Goal: Task Accomplishment & Management: Complete application form

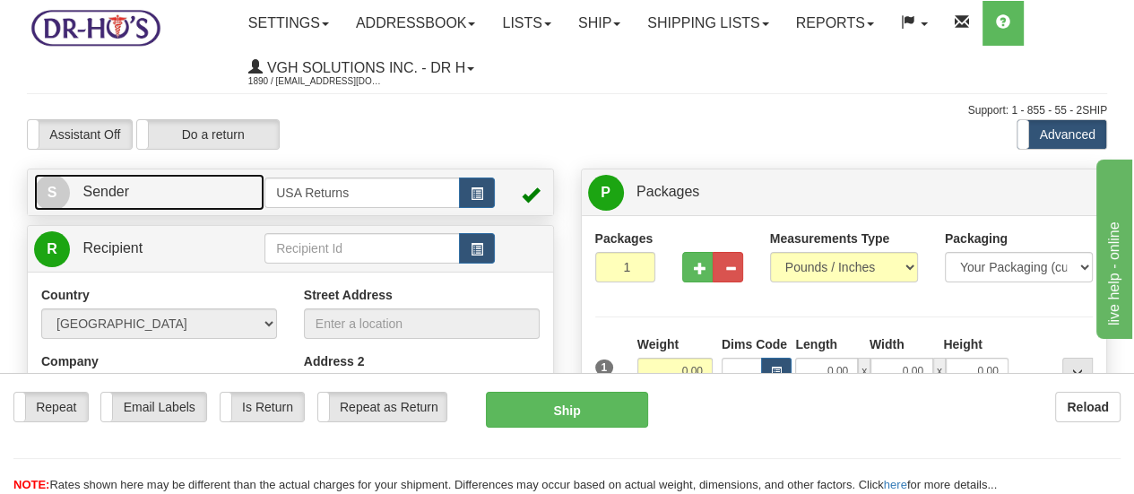
click at [56, 187] on span "S" at bounding box center [52, 193] width 36 height 36
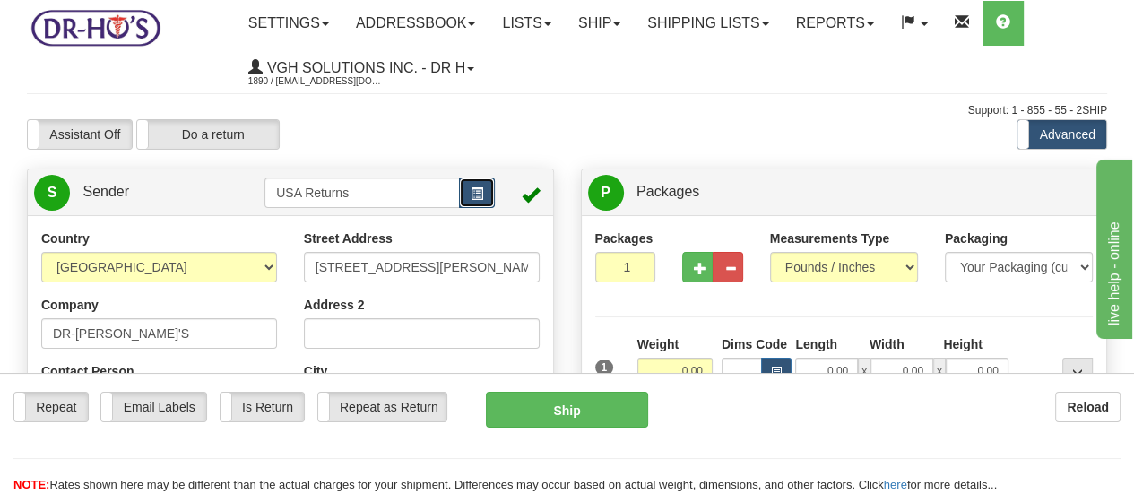
click at [481, 198] on span "button" at bounding box center [477, 194] width 13 height 12
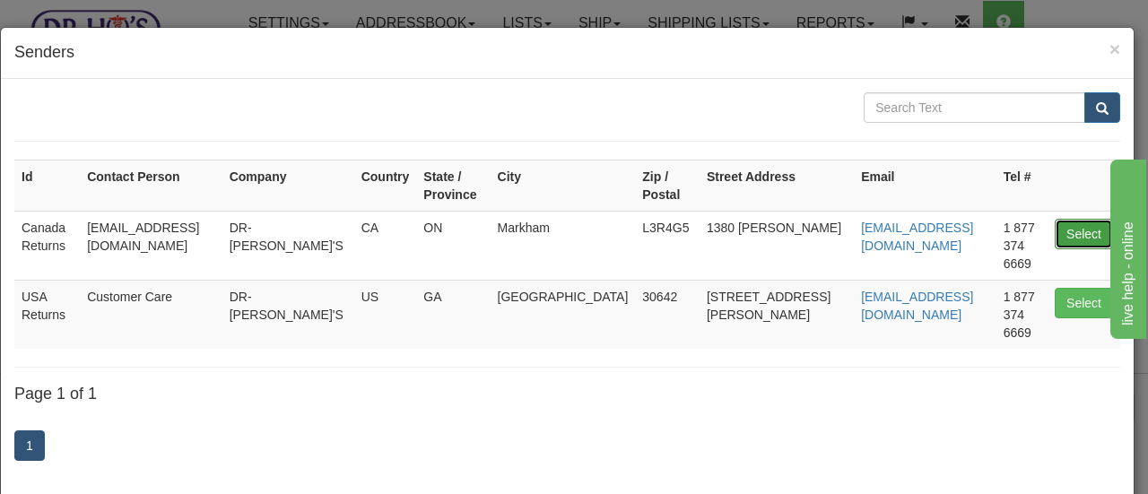
click at [1055, 219] on button "Select" at bounding box center [1084, 234] width 58 height 30
type input "Canada Returns"
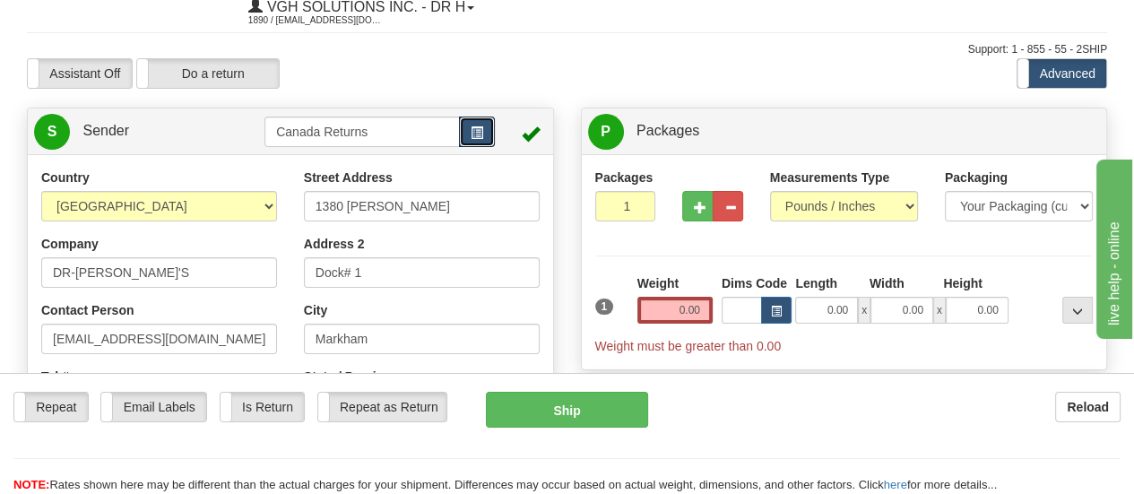
scroll to position [90, 0]
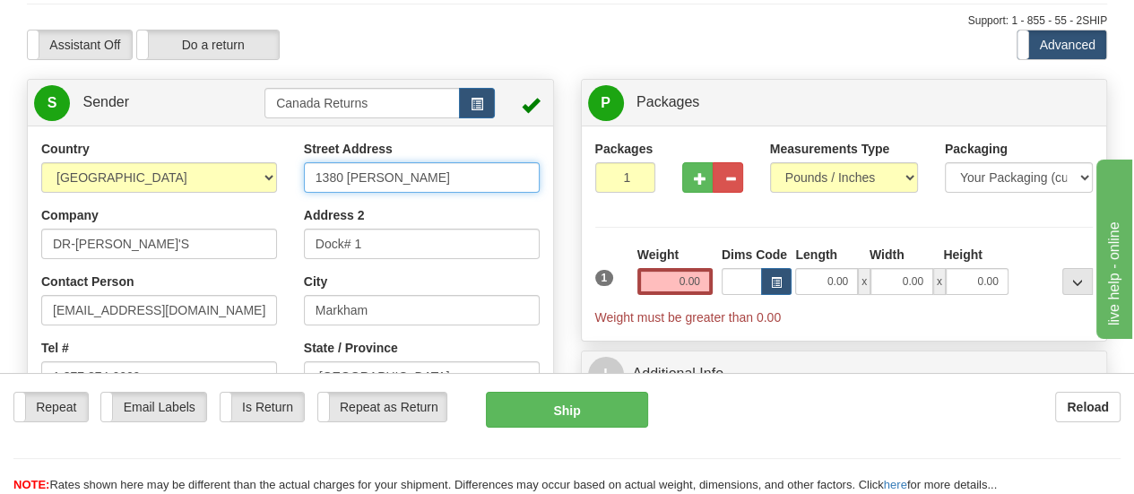
drag, startPoint x: 428, startPoint y: 187, endPoint x: 262, endPoint y: 146, distance: 170.9
click at [262, 146] on div "Country [GEOGRAPHIC_DATA] [GEOGRAPHIC_DATA] [GEOGRAPHIC_DATA] [GEOGRAPHIC_DATA]…" at bounding box center [290, 388] width 525 height 497
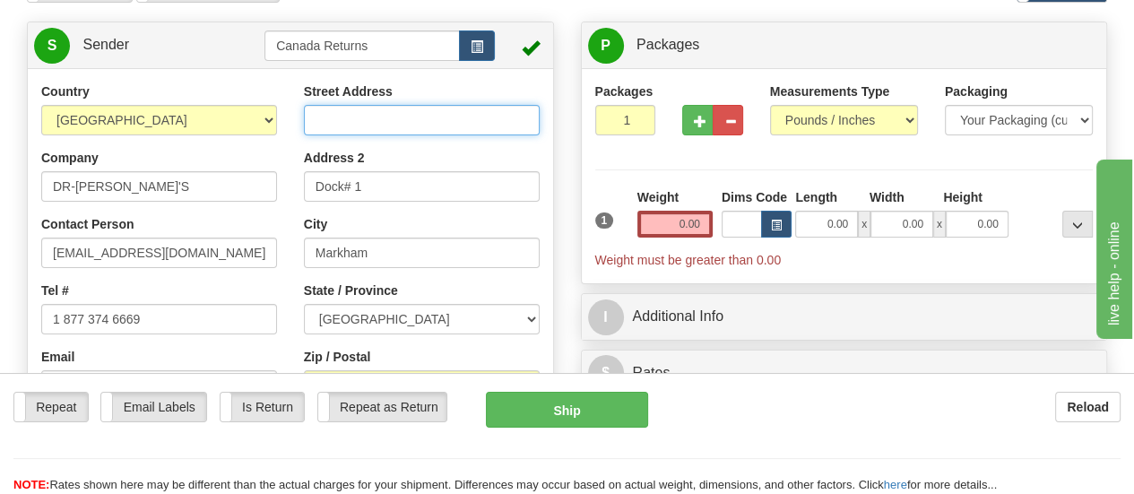
scroll to position [179, 0]
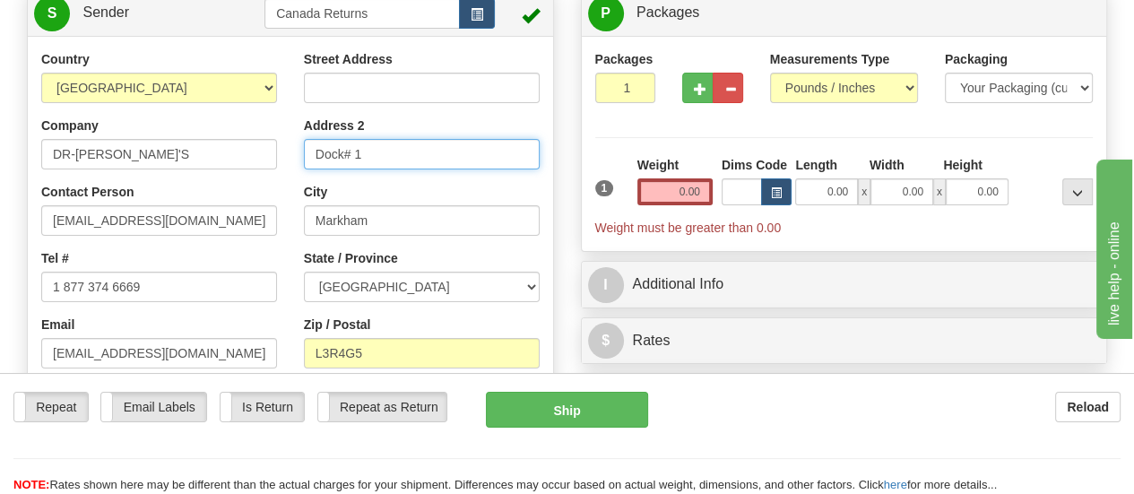
drag, startPoint x: 397, startPoint y: 150, endPoint x: 278, endPoint y: 150, distance: 119.3
click at [278, 150] on div "Country [GEOGRAPHIC_DATA] [GEOGRAPHIC_DATA] [GEOGRAPHIC_DATA] [GEOGRAPHIC_DATA]…" at bounding box center [290, 298] width 525 height 497
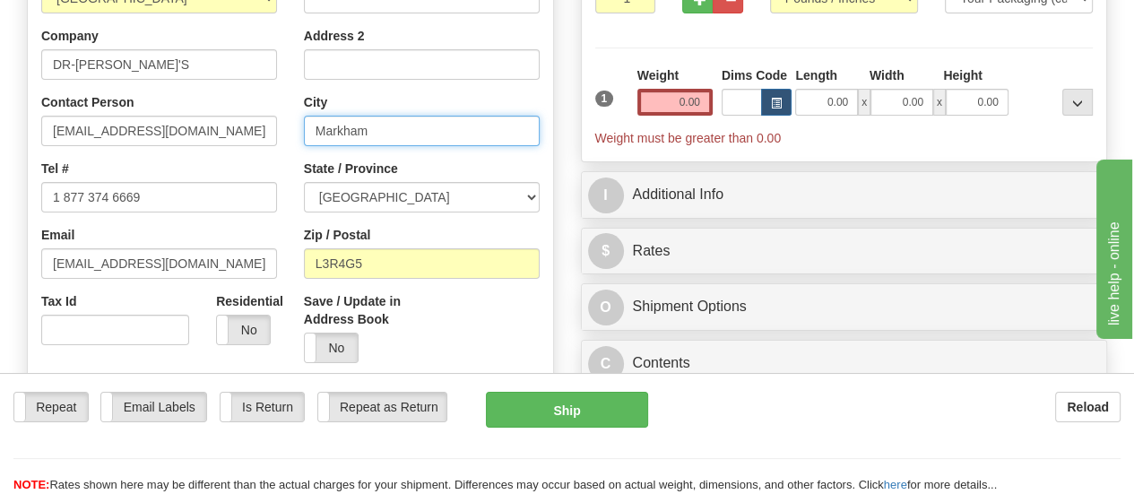
drag, startPoint x: 394, startPoint y: 131, endPoint x: 287, endPoint y: 131, distance: 106.7
click at [287, 131] on div "Country [GEOGRAPHIC_DATA] [GEOGRAPHIC_DATA] [GEOGRAPHIC_DATA] [GEOGRAPHIC_DATA]…" at bounding box center [290, 209] width 525 height 497
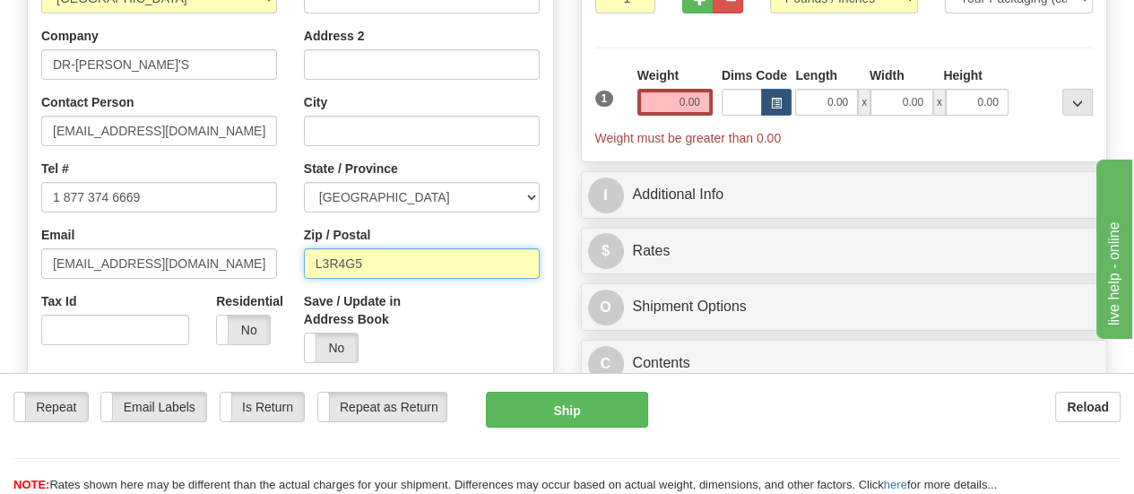
drag, startPoint x: 373, startPoint y: 261, endPoint x: 291, endPoint y: 250, distance: 83.2
click at [291, 250] on div "Street Address Address 2 City State / Province [GEOGRAPHIC_DATA] [GEOGRAPHIC_DA…" at bounding box center [422, 169] width 263 height 416
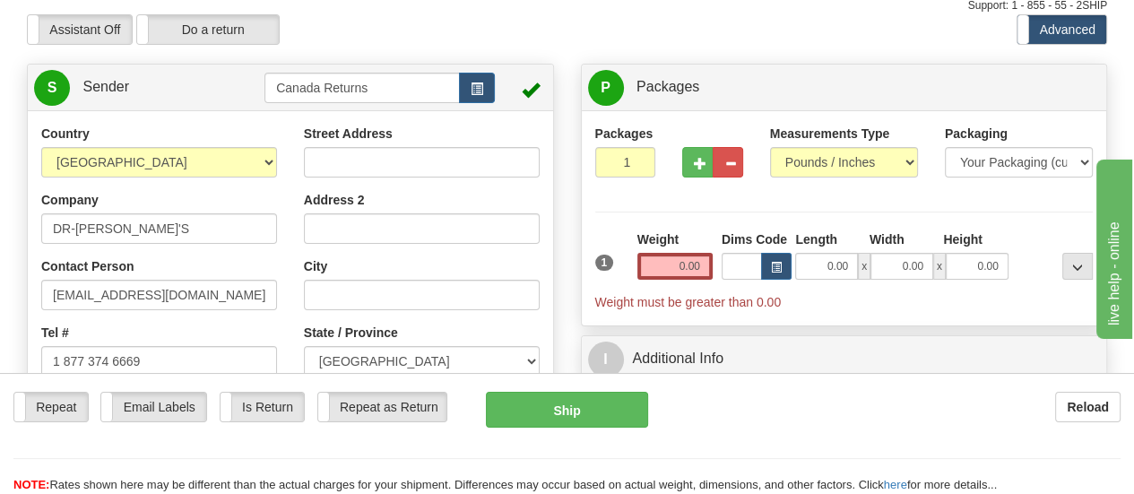
scroll to position [90, 0]
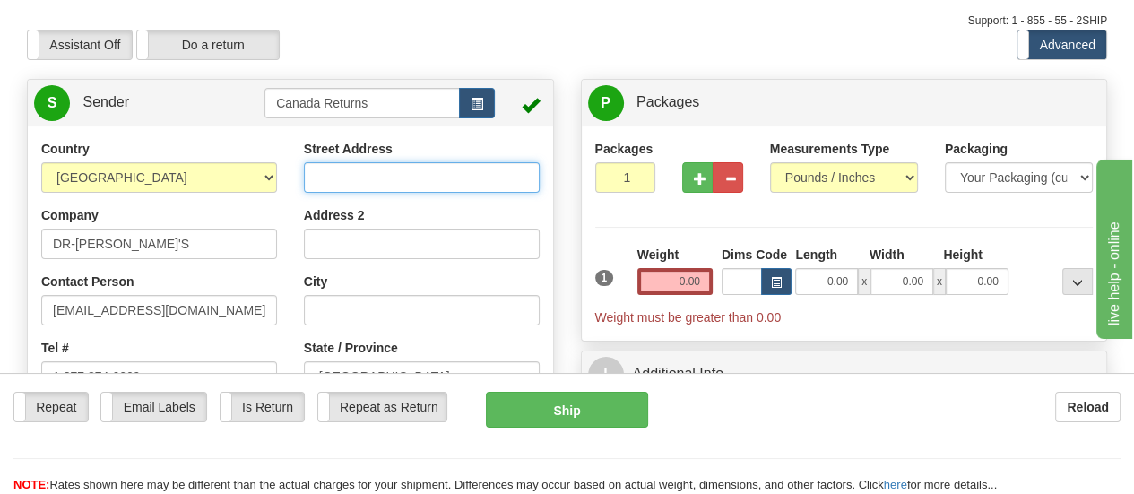
click at [447, 187] on input "Street Address" at bounding box center [422, 177] width 236 height 30
paste input "[STREET_ADDRESS][PERSON_NAME]"
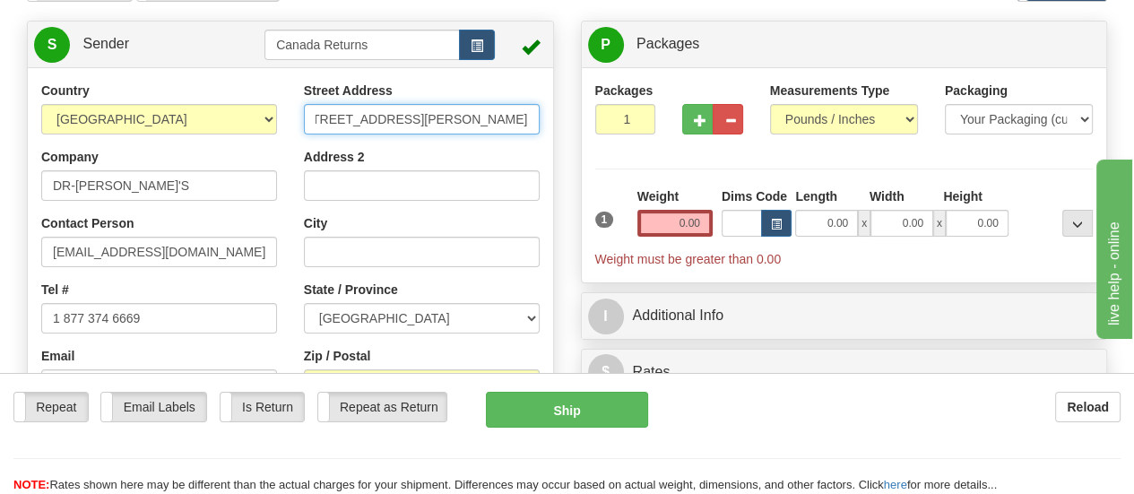
scroll to position [179, 0]
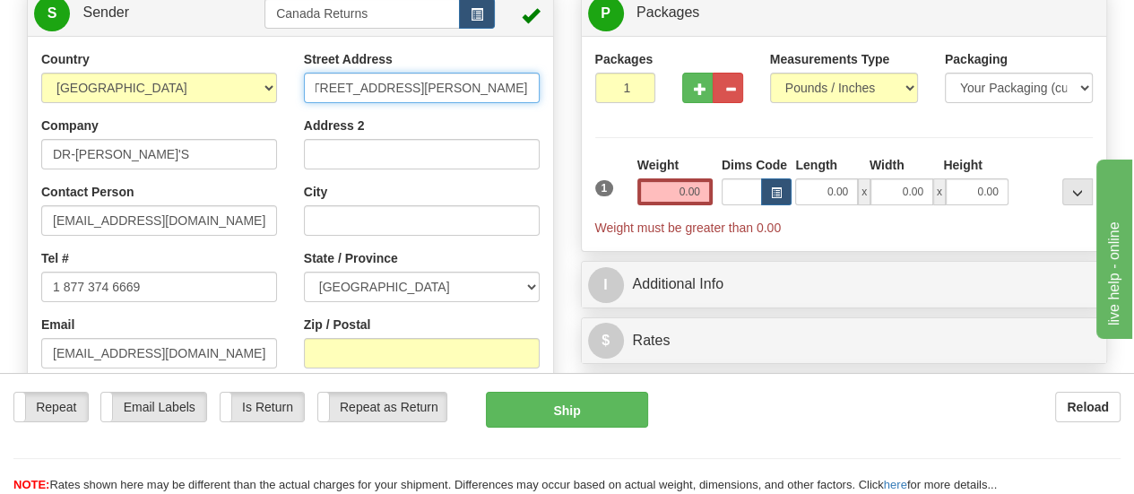
type input "[STREET_ADDRESS][PERSON_NAME]"
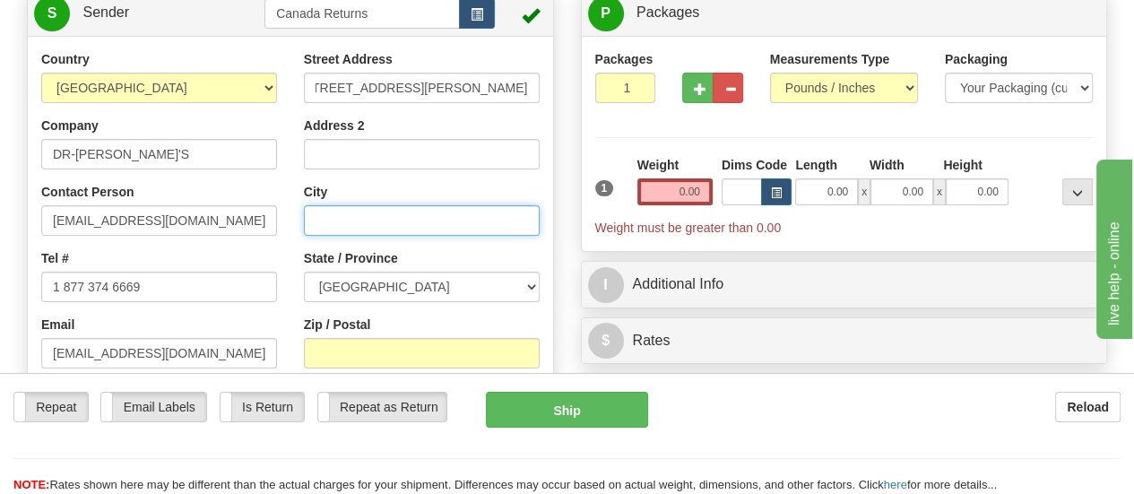
scroll to position [0, 0]
click at [447, 223] on input "City" at bounding box center [422, 220] width 236 height 30
paste input "[STREET_ADDRESS][PERSON_NAME]"
drag, startPoint x: 387, startPoint y: 221, endPoint x: 558, endPoint y: 236, distance: 171.0
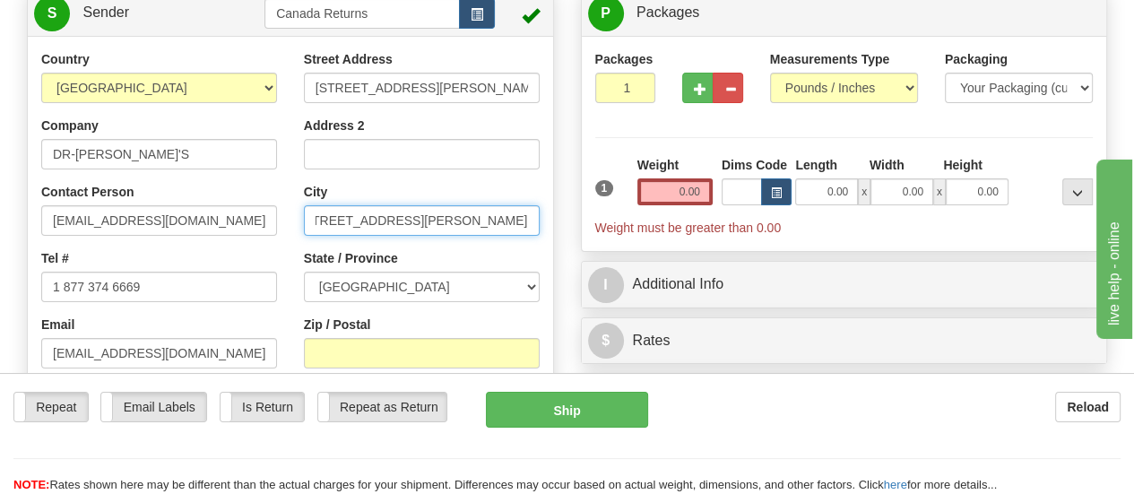
click at [553, 236] on div "Country [GEOGRAPHIC_DATA] [GEOGRAPHIC_DATA] [GEOGRAPHIC_DATA] [GEOGRAPHIC_DATA]…" at bounding box center [290, 298] width 525 height 497
drag, startPoint x: 426, startPoint y: 221, endPoint x: 245, endPoint y: 202, distance: 182.2
click at [245, 202] on div "Country [GEOGRAPHIC_DATA] [GEOGRAPHIC_DATA] [GEOGRAPHIC_DATA] [GEOGRAPHIC_DATA]…" at bounding box center [290, 298] width 525 height 497
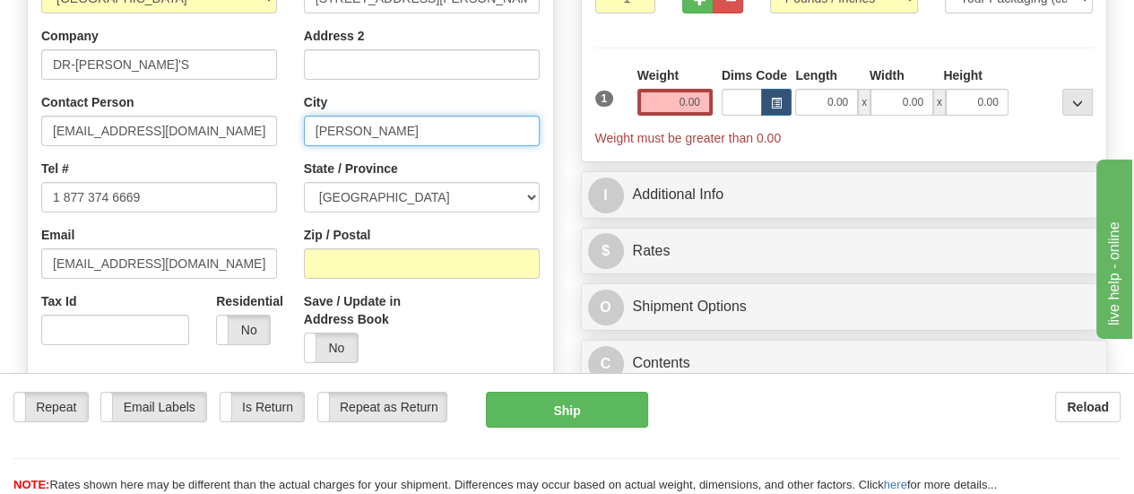
type input "[PERSON_NAME]"
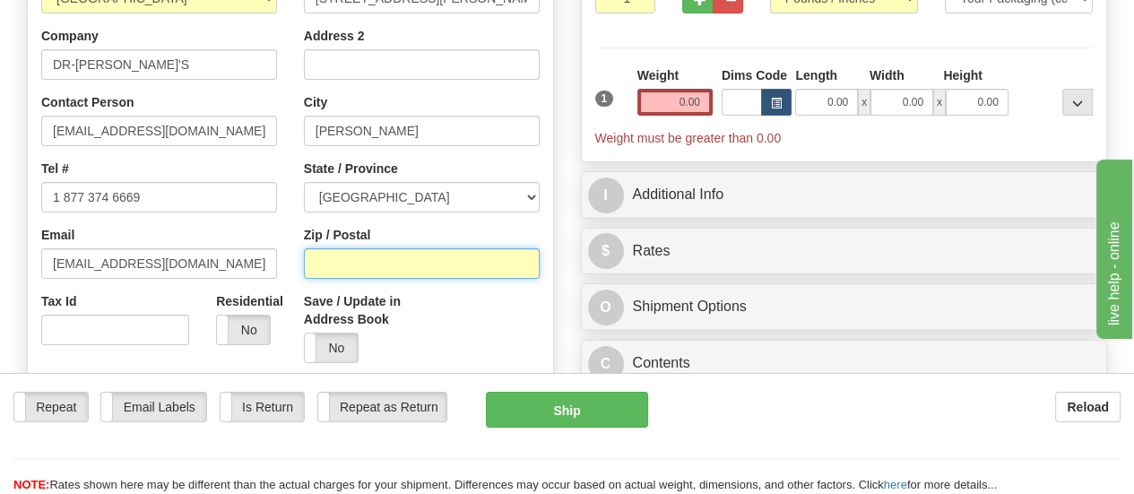
click at [443, 266] on input "Zip / Postal" at bounding box center [422, 263] width 236 height 30
paste input "[STREET_ADDRESS][PERSON_NAME]"
drag, startPoint x: 434, startPoint y: 267, endPoint x: 275, endPoint y: 252, distance: 159.4
click at [275, 252] on div "Country [GEOGRAPHIC_DATA] [GEOGRAPHIC_DATA] [GEOGRAPHIC_DATA] [GEOGRAPHIC_DATA]…" at bounding box center [290, 209] width 525 height 497
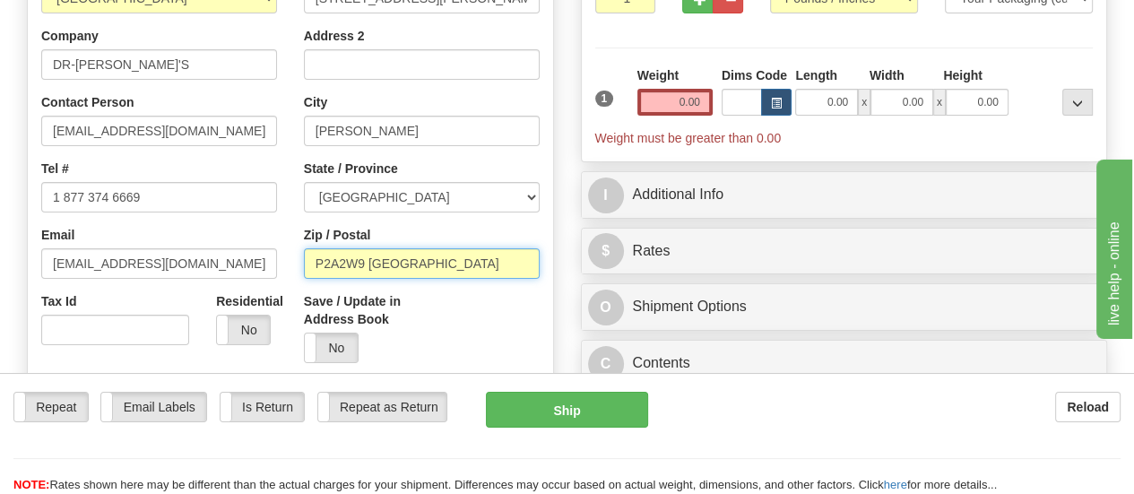
click at [449, 267] on input "P2A2W9 [GEOGRAPHIC_DATA]" at bounding box center [422, 263] width 236 height 30
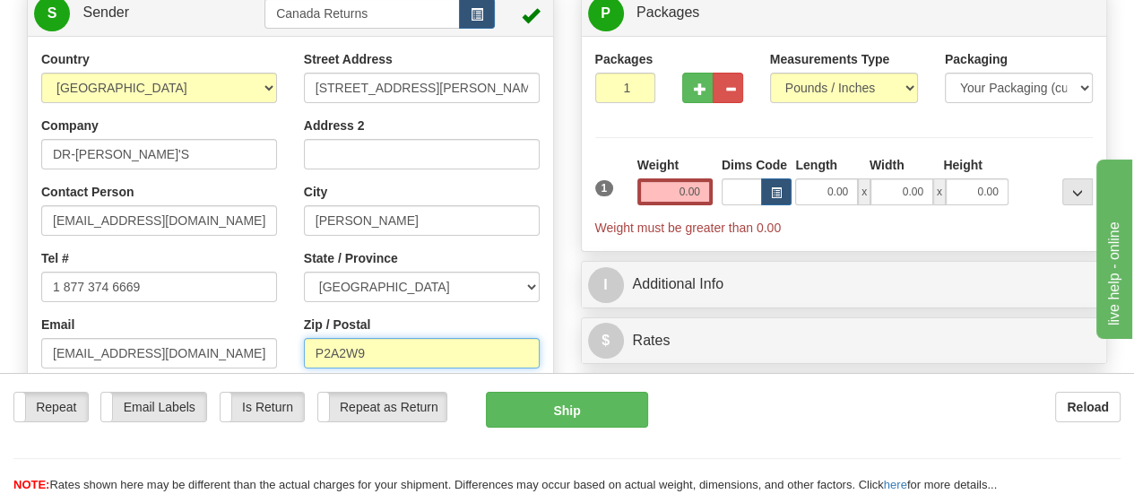
type input "P2A2W9"
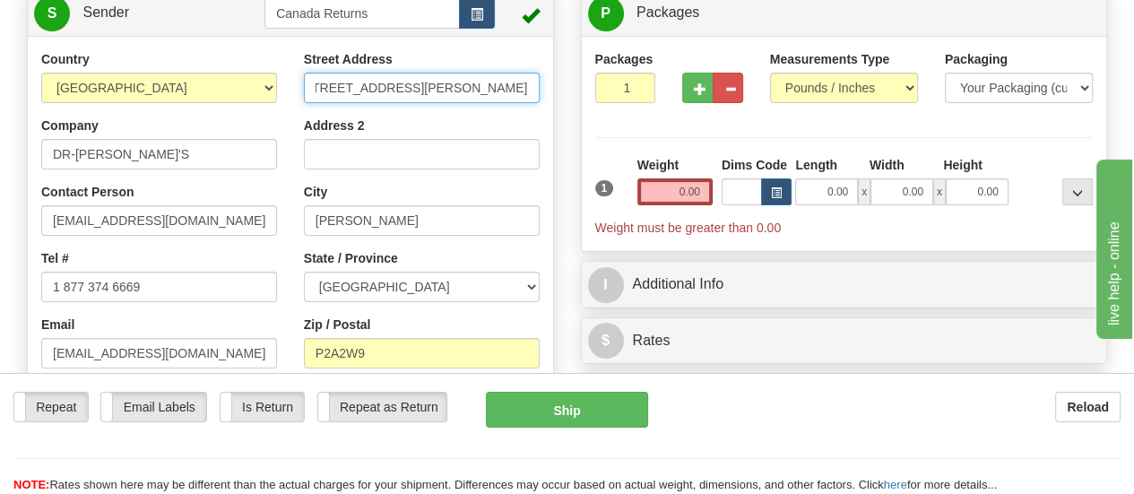
scroll to position [0, 100]
drag, startPoint x: 425, startPoint y: 86, endPoint x: 534, endPoint y: 89, distance: 109.4
click at [534, 89] on input "[STREET_ADDRESS][PERSON_NAME]" at bounding box center [422, 88] width 236 height 30
type input "[STREET_ADDRESS]"
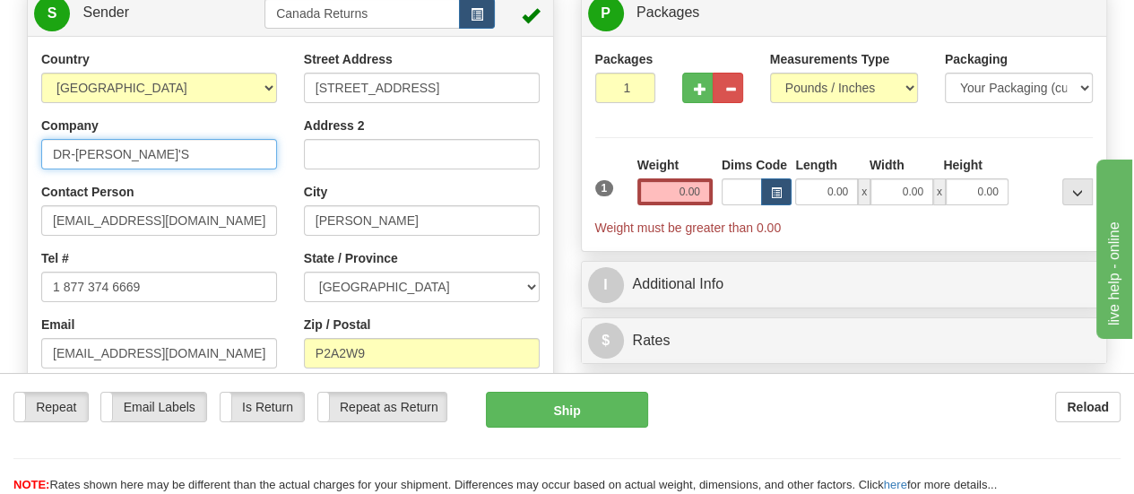
drag, startPoint x: 169, startPoint y: 161, endPoint x: 0, endPoint y: 145, distance: 169.3
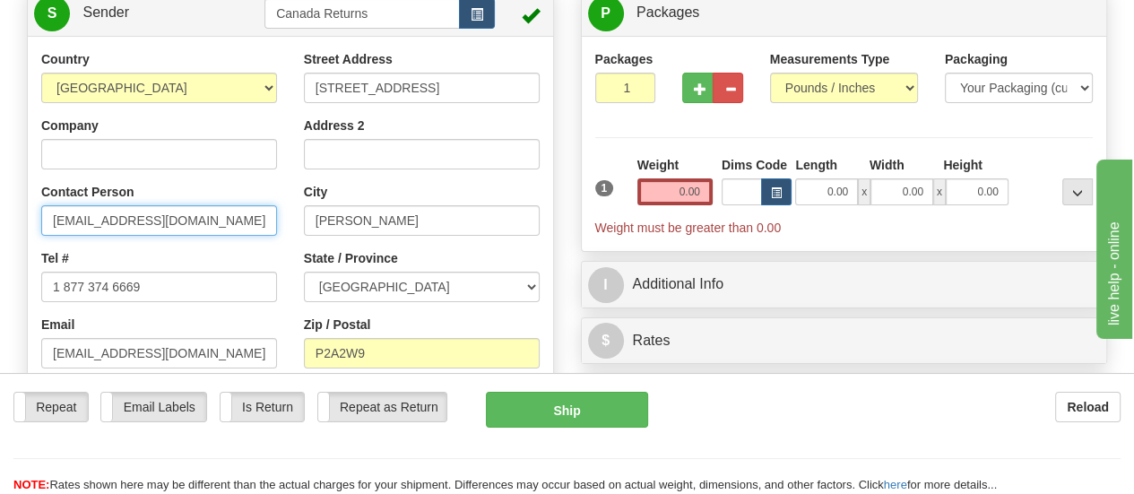
drag, startPoint x: 195, startPoint y: 225, endPoint x: 0, endPoint y: 186, distance: 198.5
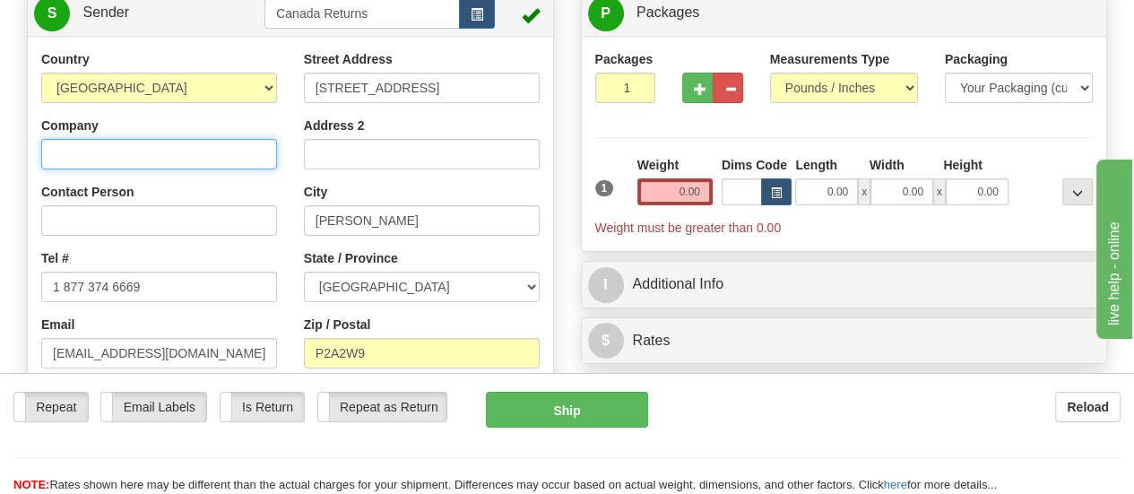
click at [233, 154] on input "Company" at bounding box center [159, 154] width 236 height 30
paste input "[PERSON_NAME]"
type input "[PERSON_NAME]"
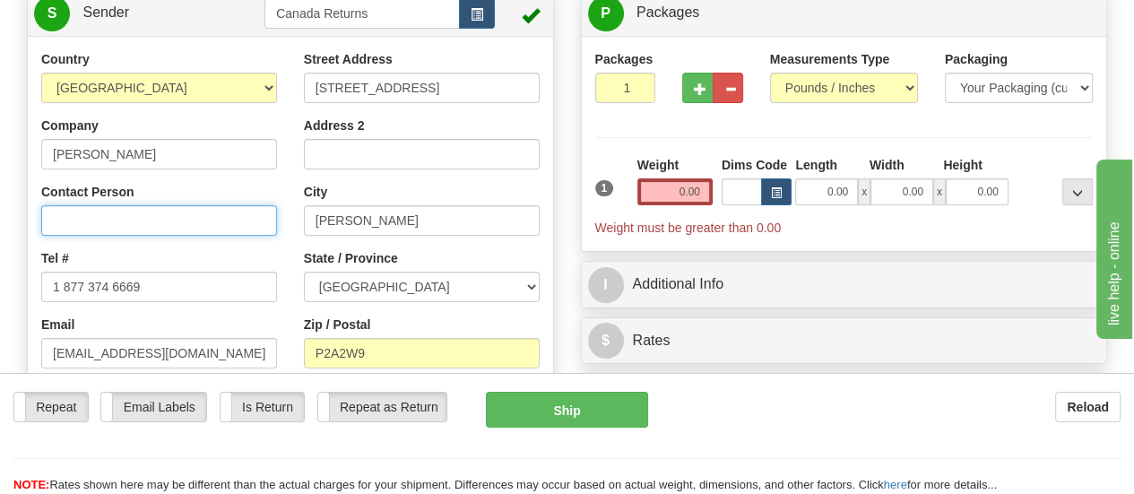
click at [178, 228] on input "Contact Person" at bounding box center [159, 220] width 236 height 30
paste input "[PERSON_NAME]"
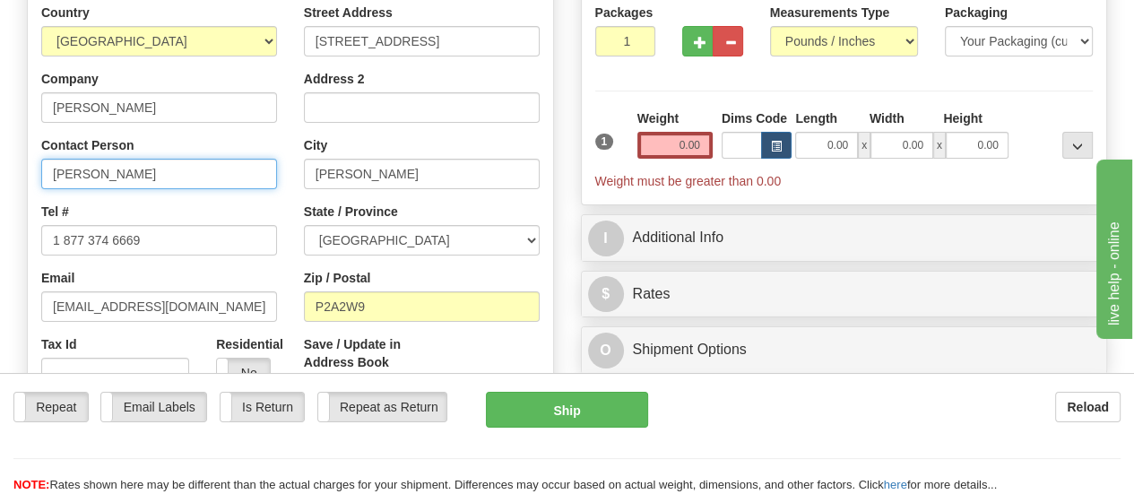
scroll to position [269, 0]
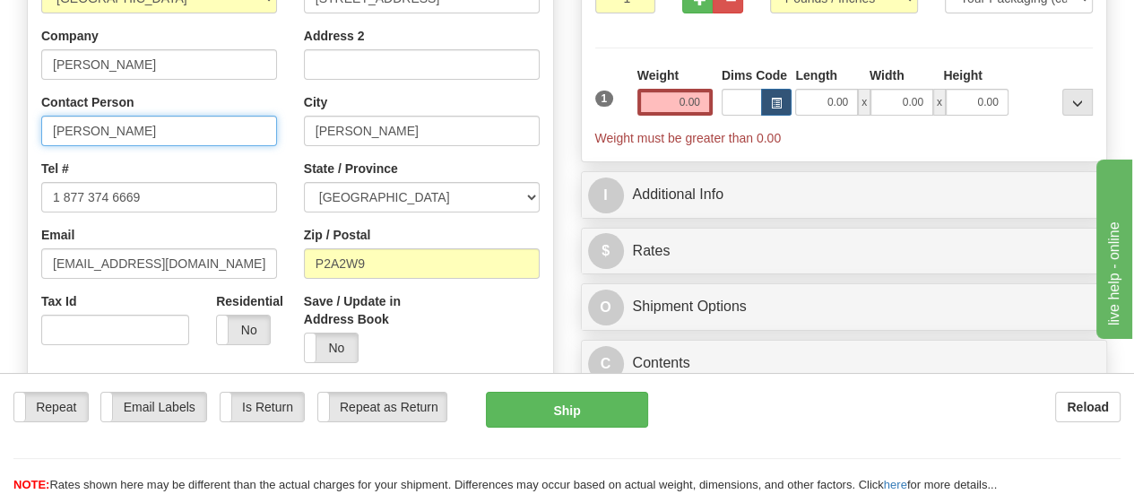
type input "[PERSON_NAME]"
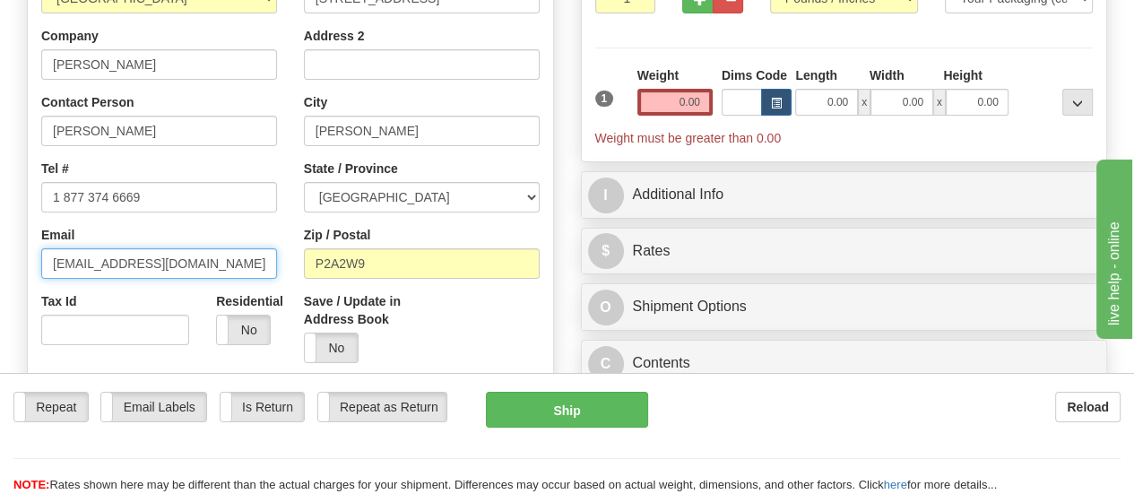
drag, startPoint x: 184, startPoint y: 268, endPoint x: 15, endPoint y: 256, distance: 169.0
click at [28, 256] on div "Country [GEOGRAPHIC_DATA] [GEOGRAPHIC_DATA] [GEOGRAPHIC_DATA] [GEOGRAPHIC_DATA]…" at bounding box center [290, 209] width 525 height 497
click at [230, 265] on input "Email" at bounding box center [159, 263] width 236 height 30
paste input "[PERSON_NAME][EMAIL_ADDRESS][DOMAIN_NAME]"
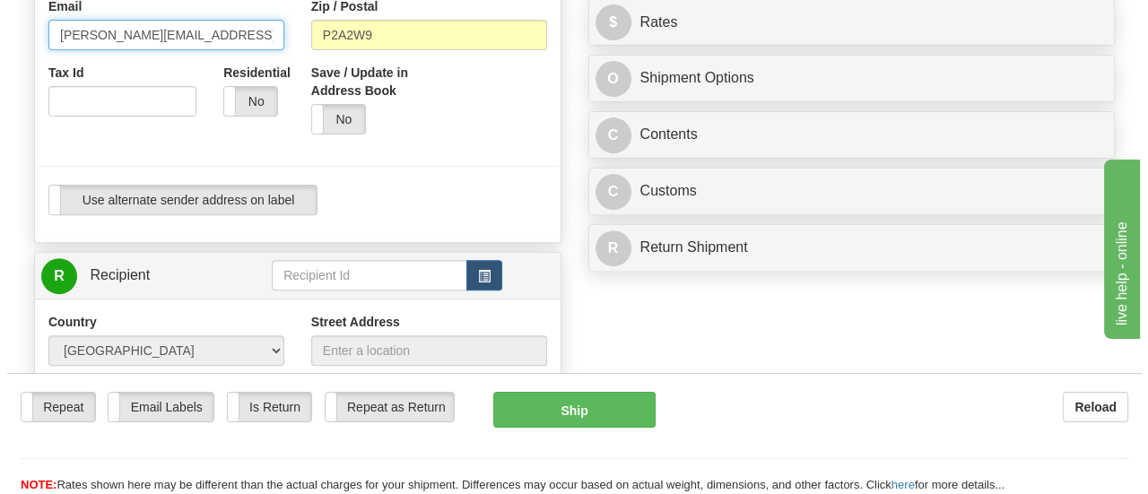
scroll to position [538, 0]
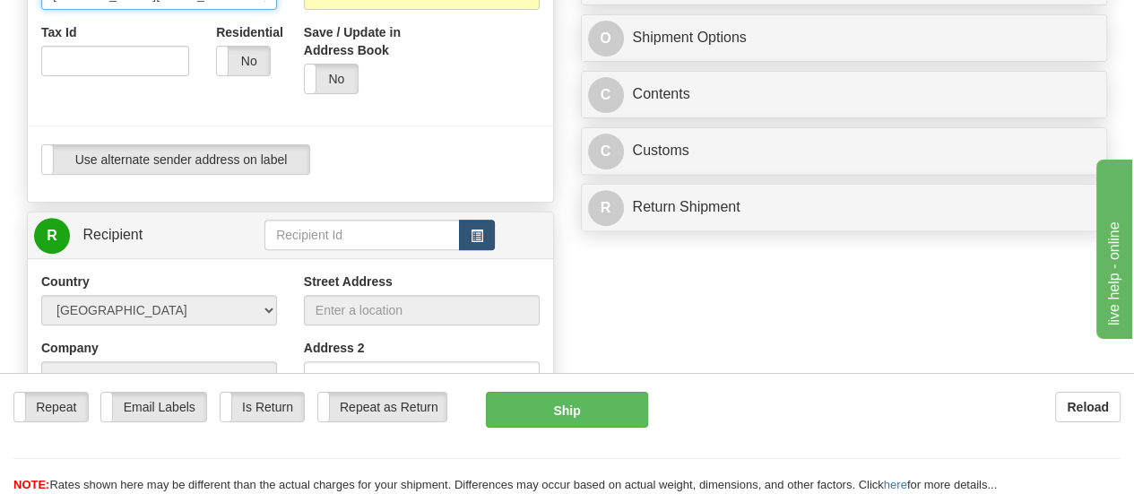
type input "[PERSON_NAME][EMAIL_ADDRESS][DOMAIN_NAME]"
click at [473, 240] on span "button" at bounding box center [477, 236] width 13 height 12
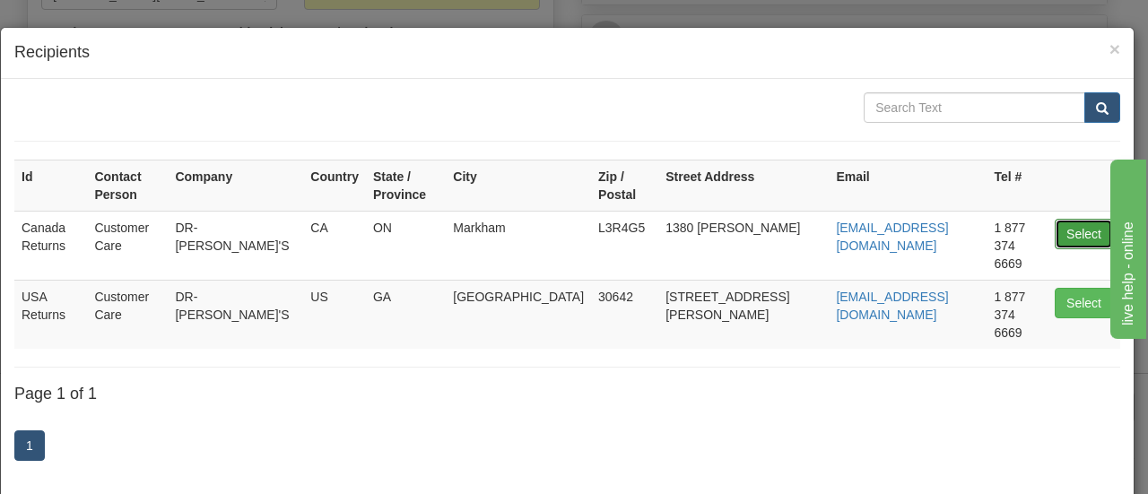
click at [1072, 219] on button "Select" at bounding box center [1084, 234] width 58 height 30
type input "Canada Returns"
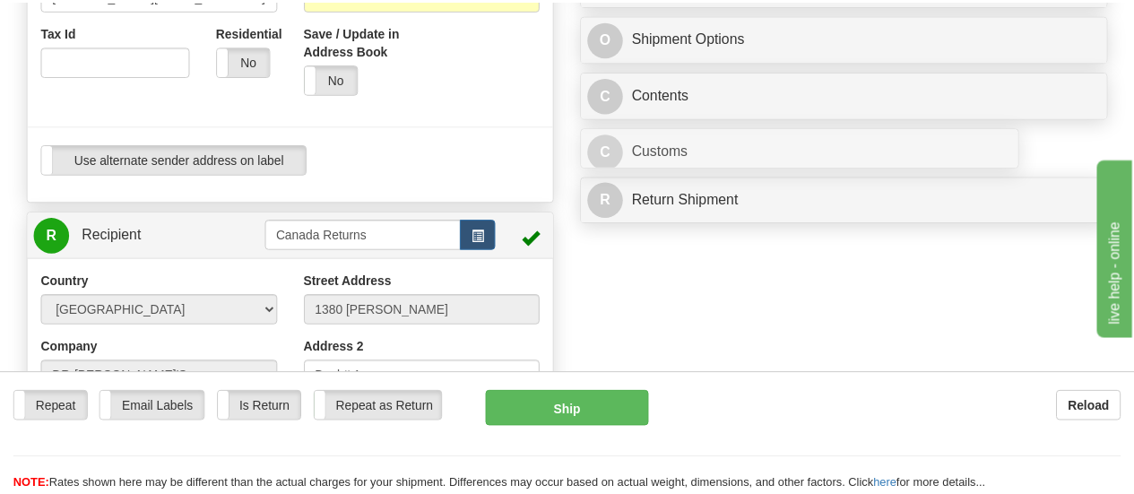
scroll to position [125, 0]
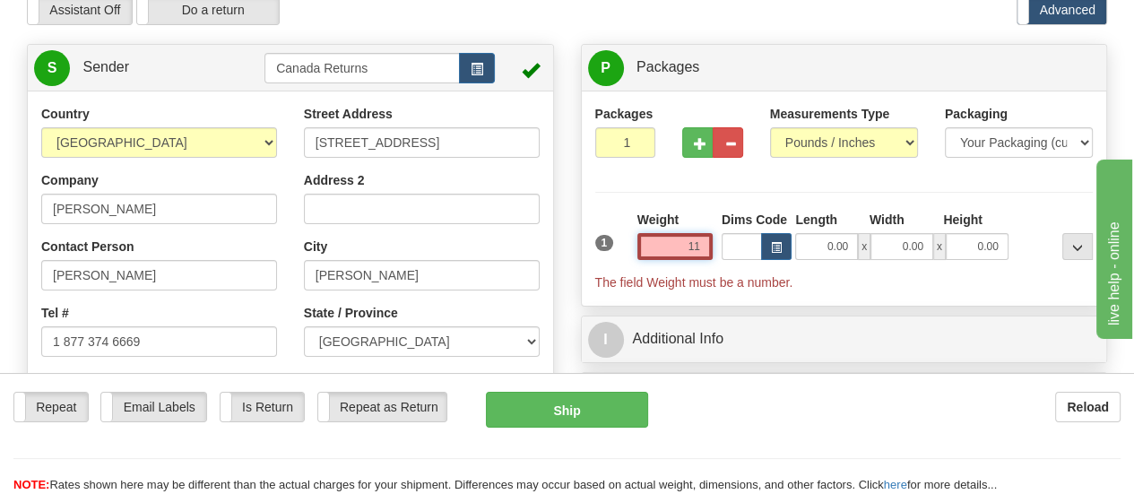
type input "1"
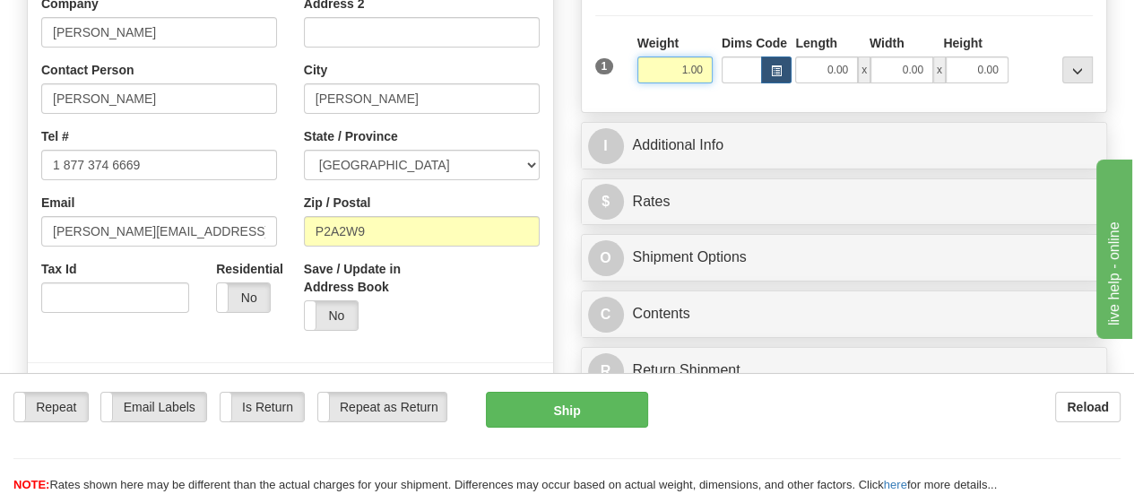
scroll to position [304, 0]
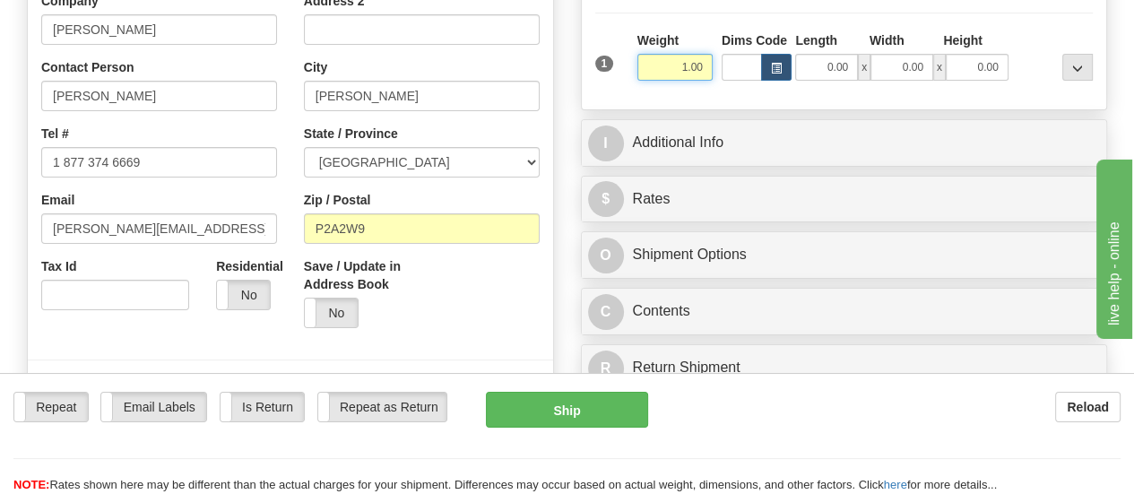
type input "1.00"
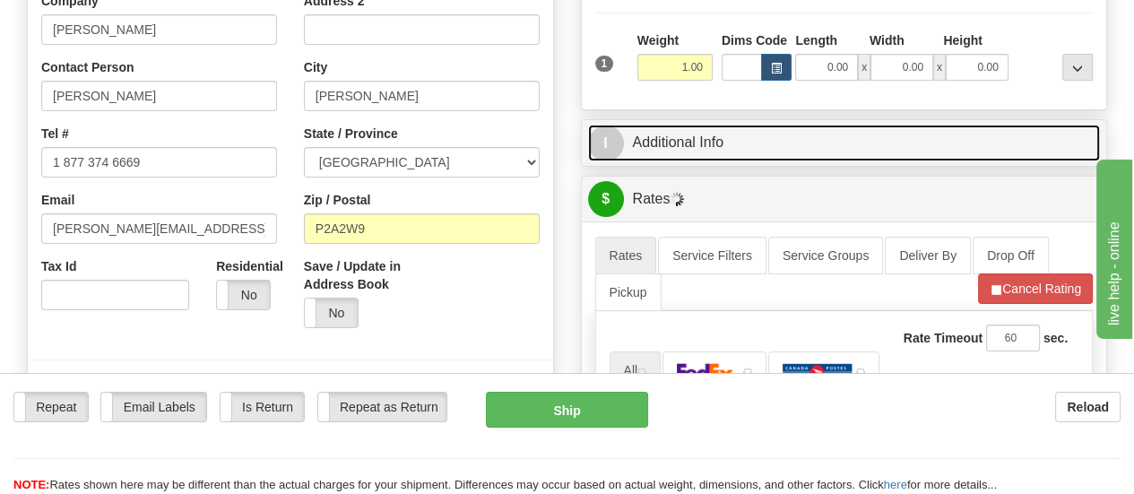
click at [680, 143] on link "I Additional Info" at bounding box center [844, 143] width 513 height 37
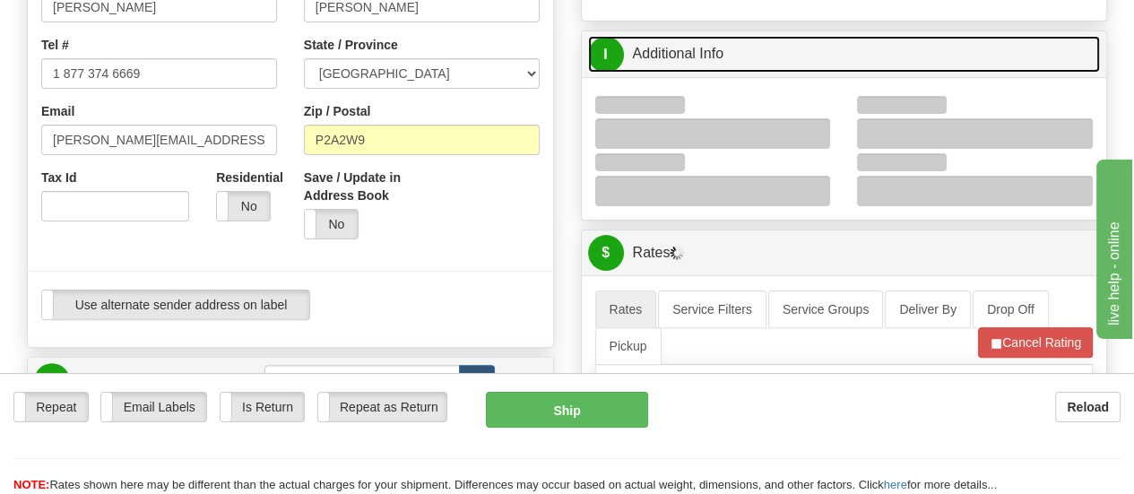
scroll to position [394, 0]
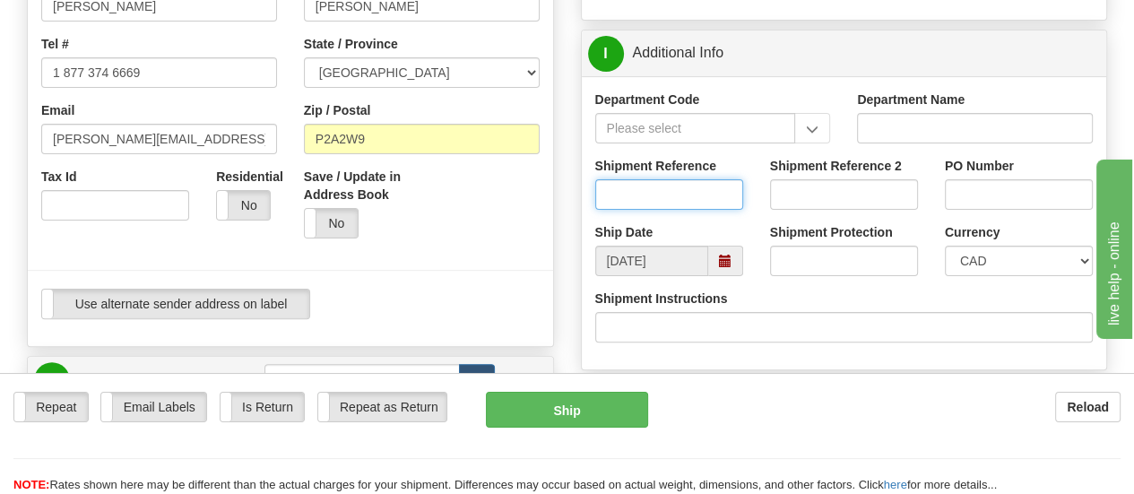
click at [688, 202] on input "Shipment Reference" at bounding box center [669, 194] width 148 height 30
click at [664, 193] on input "Shipment Reference" at bounding box center [669, 194] width 148 height 30
paste input "1115514"
click at [728, 265] on span at bounding box center [725, 261] width 13 height 13
type input "1115514"
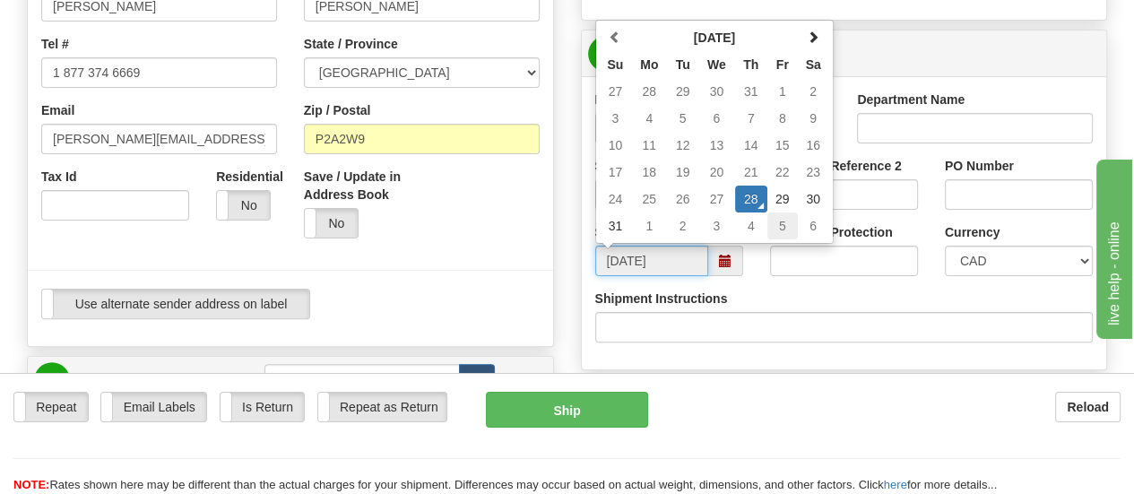
click at [785, 226] on td "5" at bounding box center [783, 226] width 30 height 27
type input "[DATE]"
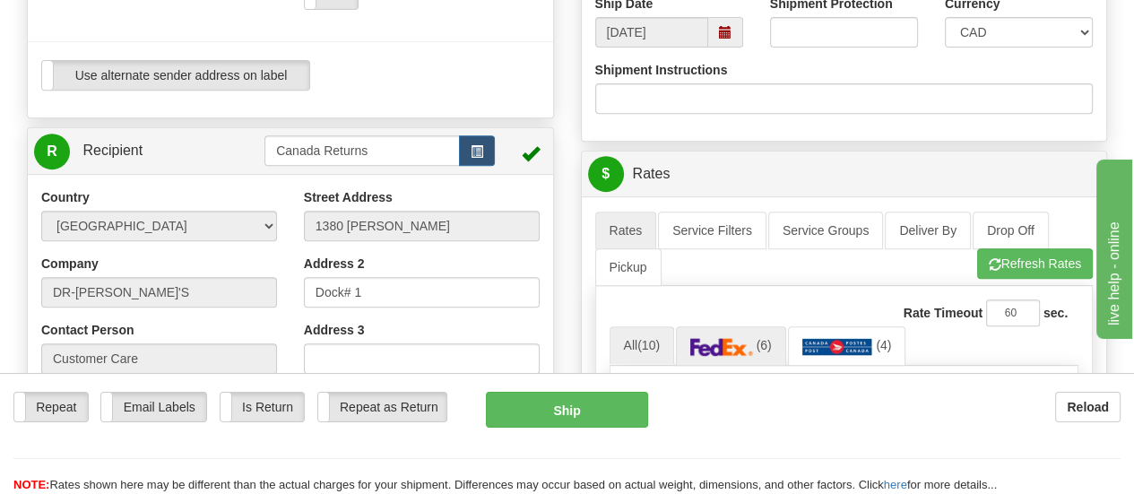
scroll to position [663, 0]
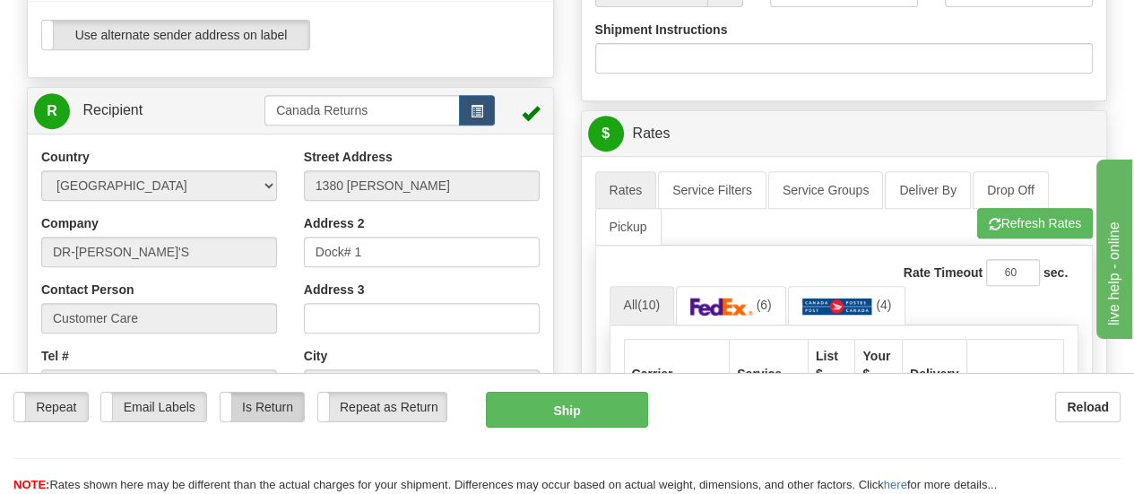
click at [252, 393] on label "Is Return" at bounding box center [262, 407] width 83 height 29
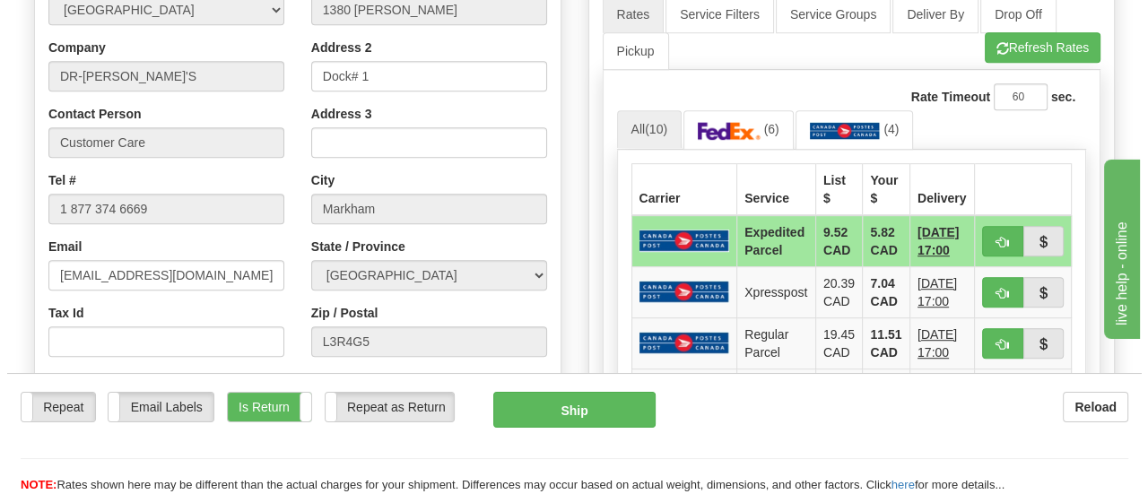
scroll to position [842, 0]
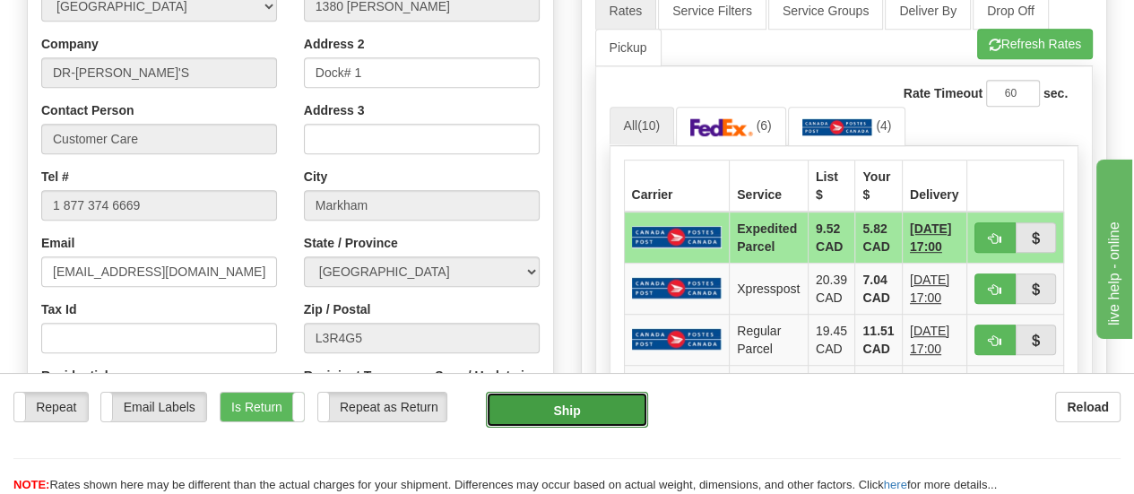
click at [575, 392] on button "Ship" at bounding box center [567, 410] width 162 height 36
type input "DOM.EP"
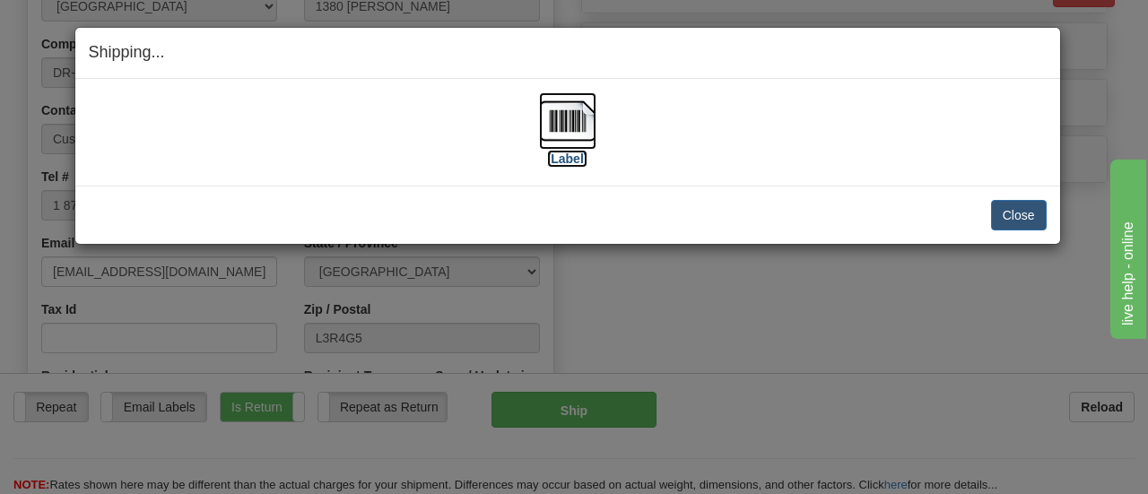
click at [574, 157] on label "[Label]" at bounding box center [567, 159] width 41 height 18
